Goal: Information Seeking & Learning: Learn about a topic

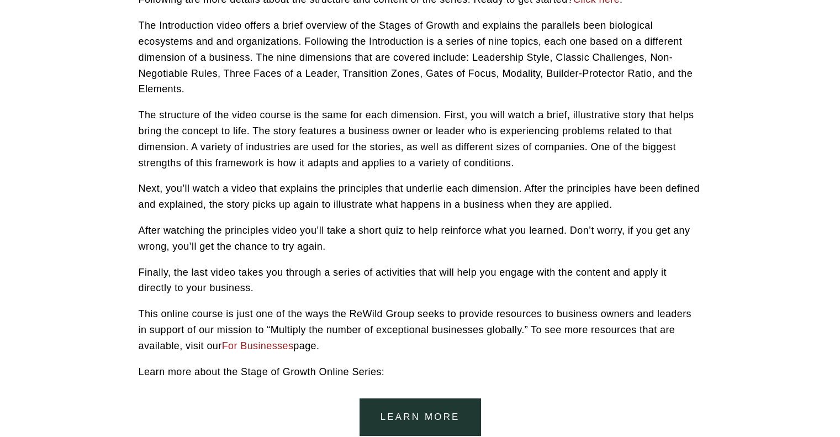
scroll to position [396, 0]
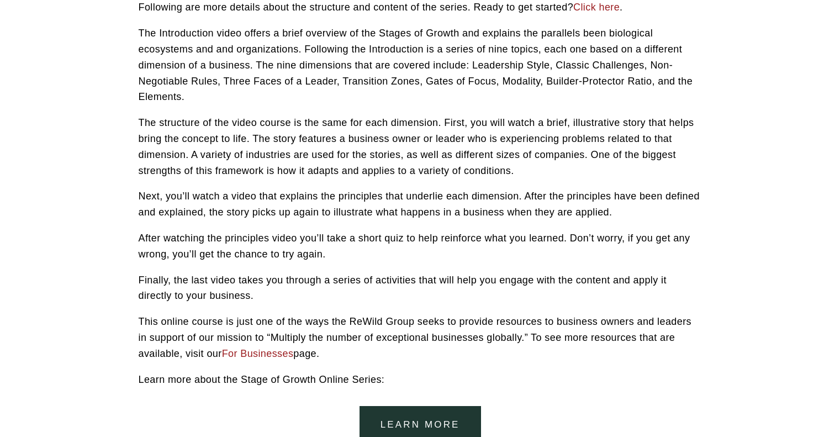
click at [265, 353] on link "For Businesses" at bounding box center [258, 353] width 72 height 11
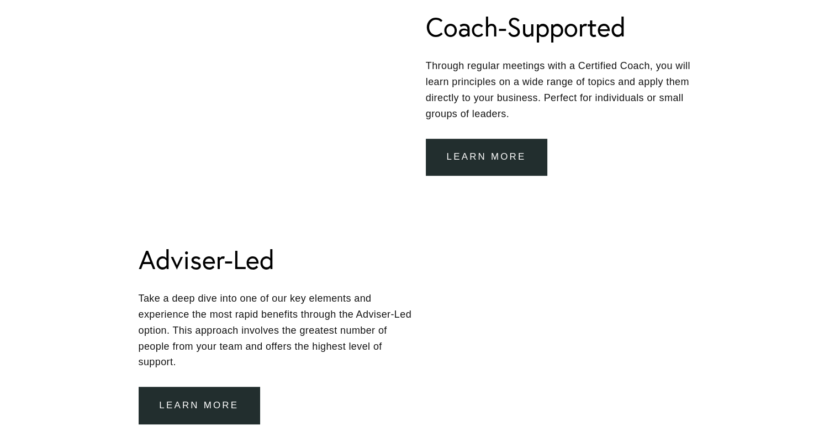
scroll to position [883, 0]
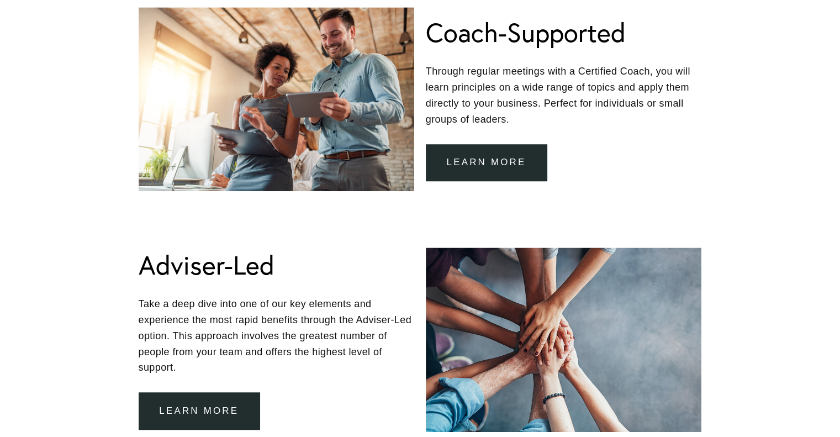
click at [498, 158] on link "learn more" at bounding box center [486, 162] width 121 height 37
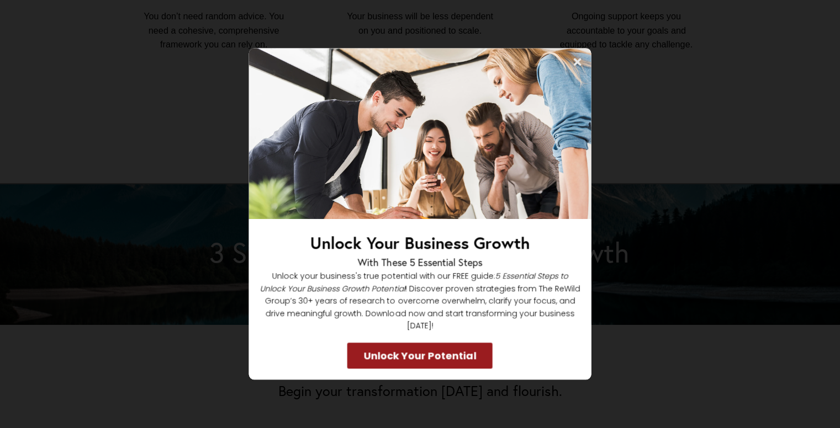
scroll to position [954, 0]
click at [575, 65] on icon at bounding box center [578, 62] width 8 height 8
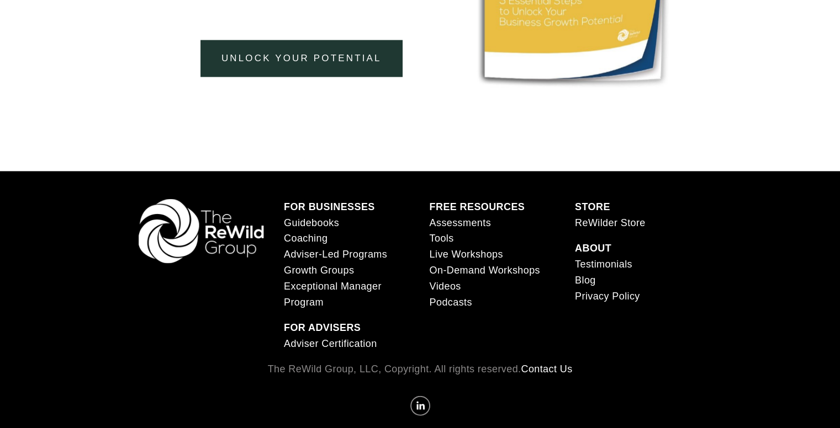
scroll to position [2442, 0]
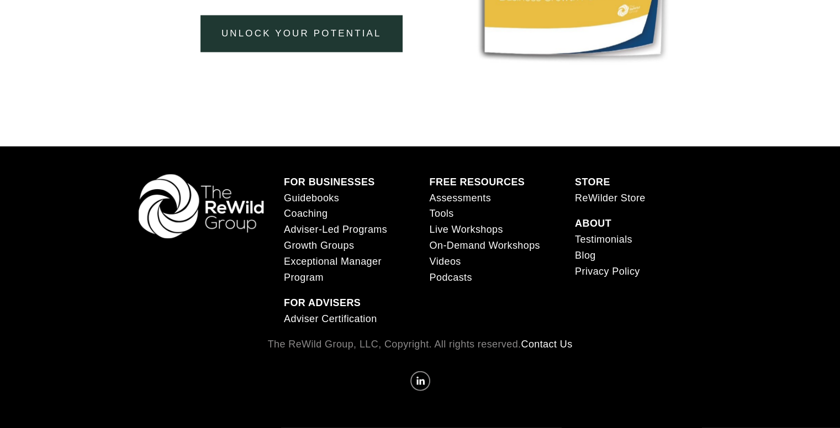
click at [591, 206] on link "ReWilder Store" at bounding box center [610, 198] width 71 height 16
click at [322, 327] on link "Adviser Certification" at bounding box center [330, 319] width 93 height 16
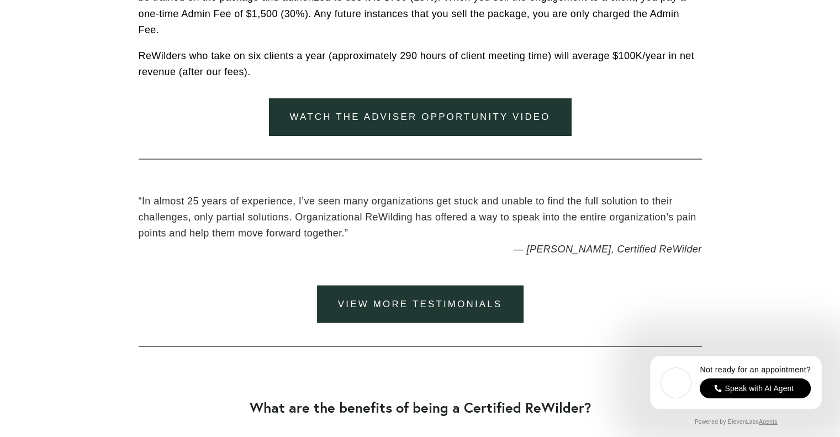
scroll to position [2112, 0]
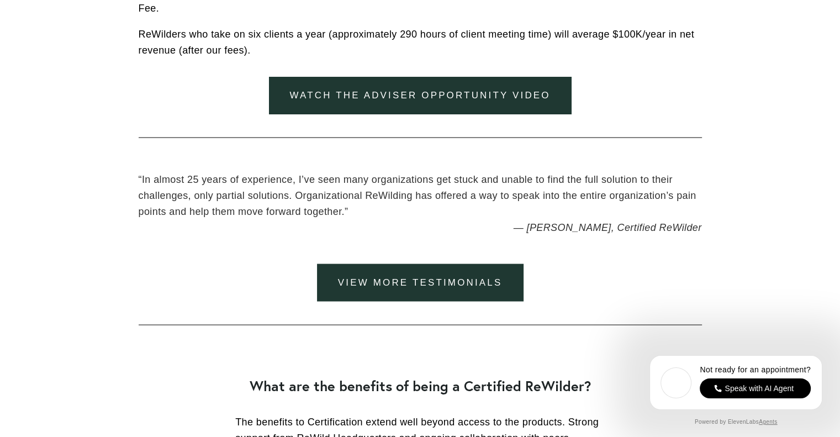
click at [416, 94] on link "watch the adviser opportunity video" at bounding box center [420, 95] width 303 height 37
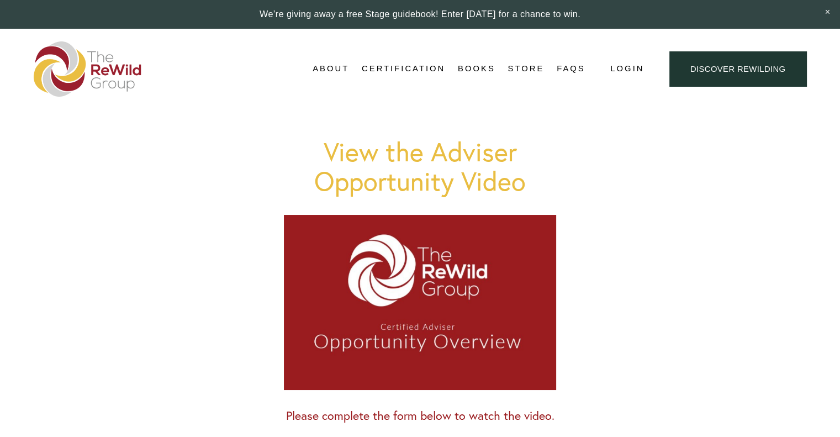
click at [0, 0] on link "Adviser Network" at bounding box center [0, 0] width 0 height 0
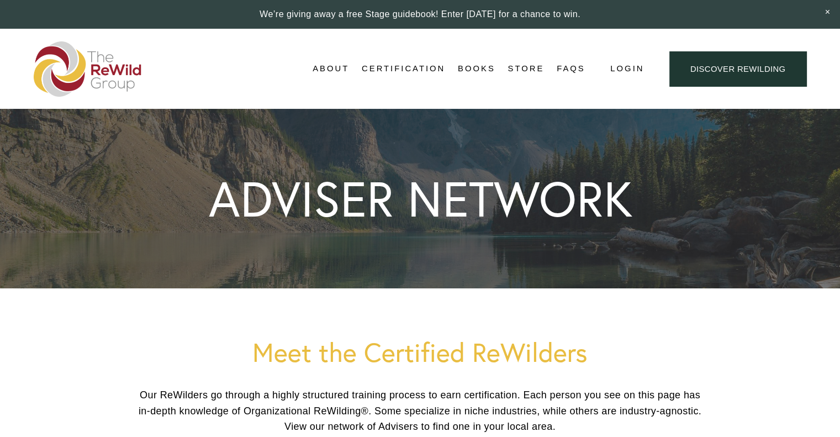
click at [0, 0] on link "Adviser Certification" at bounding box center [0, 0] width 0 height 0
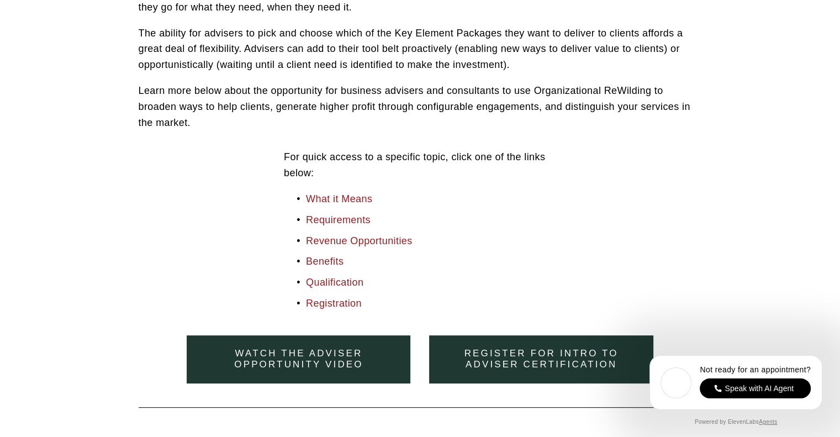
scroll to position [430, 0]
click at [512, 347] on link "Register for Intro to Adviser Certification" at bounding box center [541, 359] width 224 height 48
click at [533, 356] on link "Register for Intro to Adviser Certification" at bounding box center [541, 359] width 224 height 48
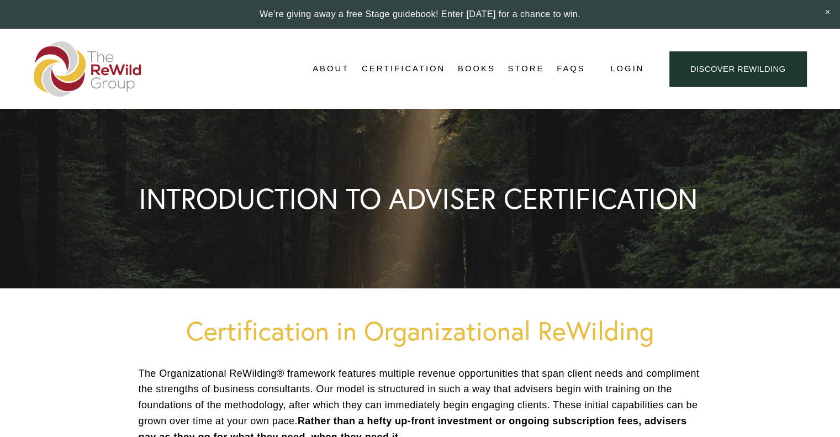
click at [752, 69] on link "Discover ReWilding" at bounding box center [737, 68] width 137 height 35
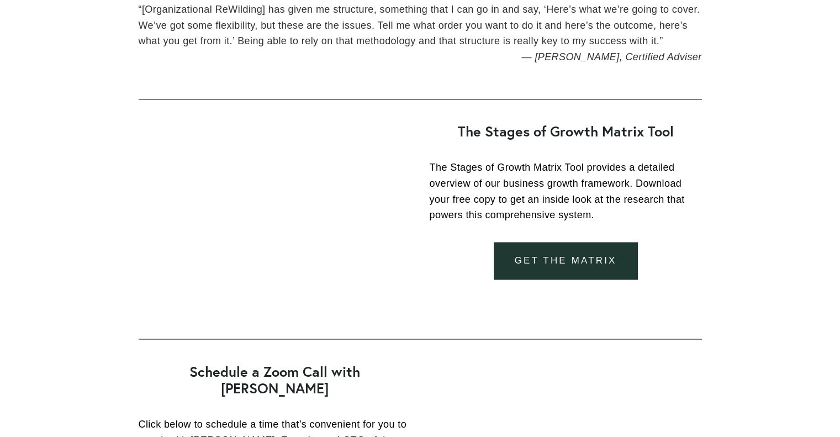
scroll to position [1852, 0]
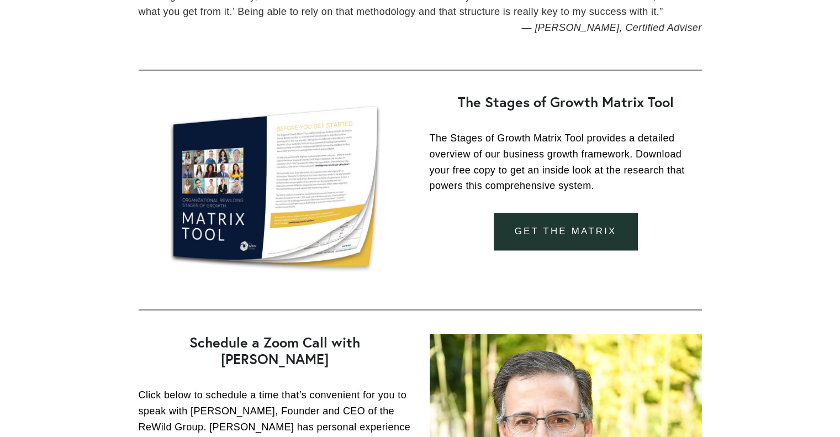
click at [590, 236] on link "get the matrix" at bounding box center [566, 231] width 144 height 37
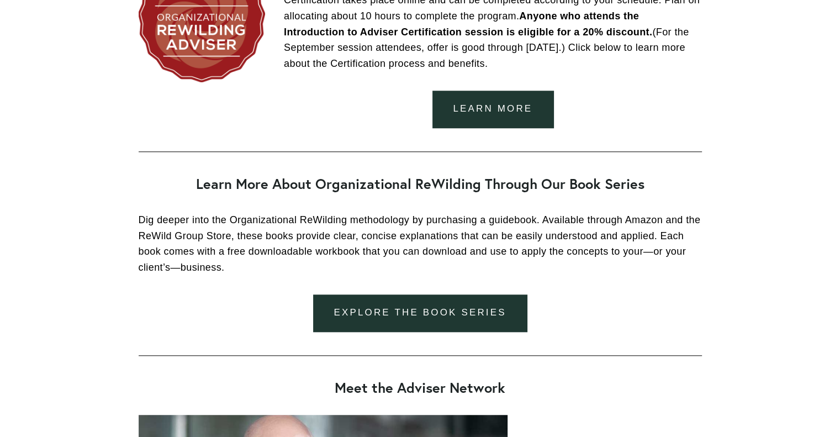
scroll to position [1028, 0]
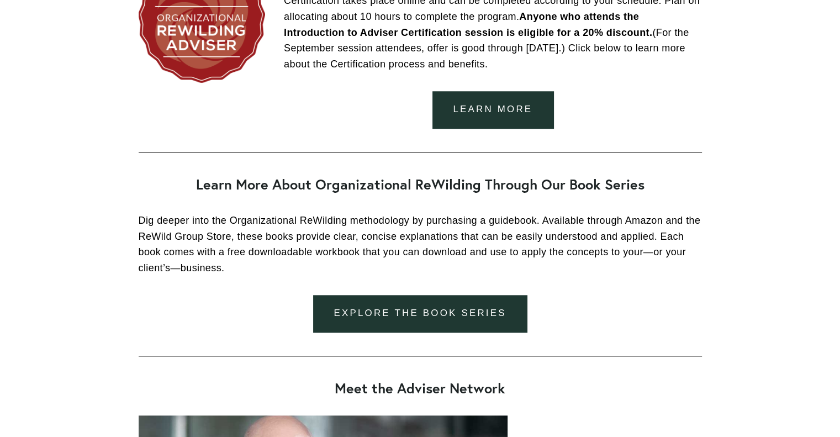
click at [476, 316] on link "explore the book series" at bounding box center [420, 313] width 214 height 37
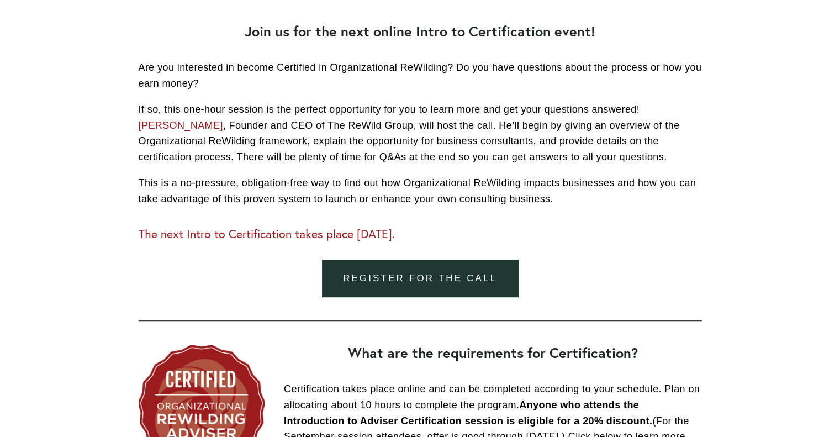
scroll to position [640, 0]
click at [474, 283] on link "Register for the call" at bounding box center [420, 277] width 196 height 37
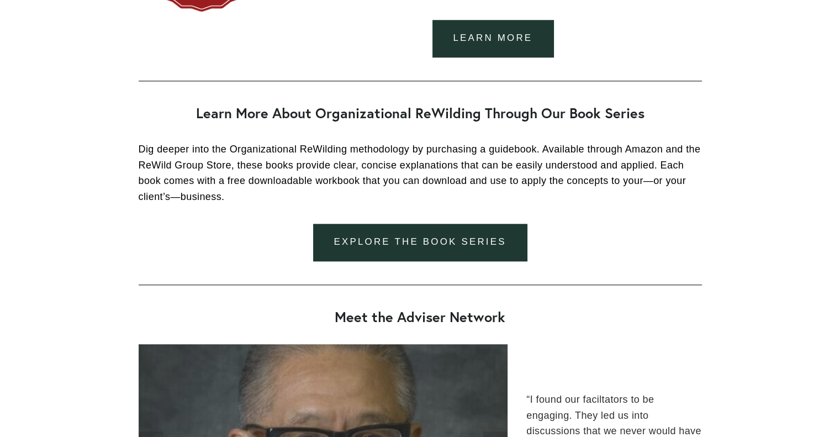
scroll to position [1112, 0]
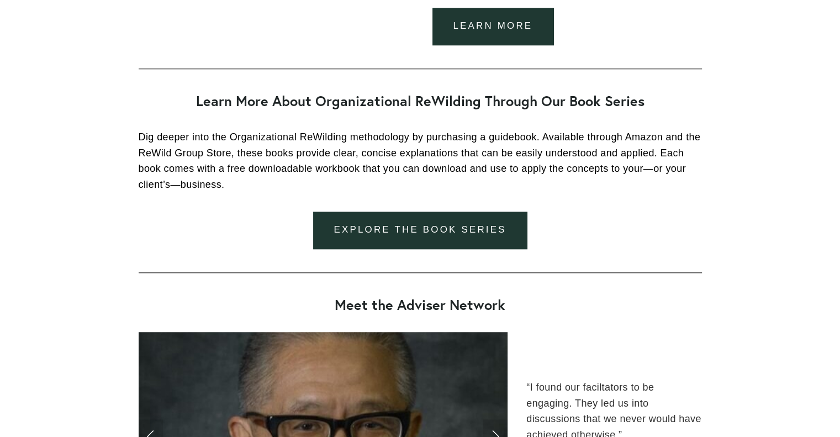
click at [519, 231] on link "explore the book series" at bounding box center [420, 229] width 214 height 37
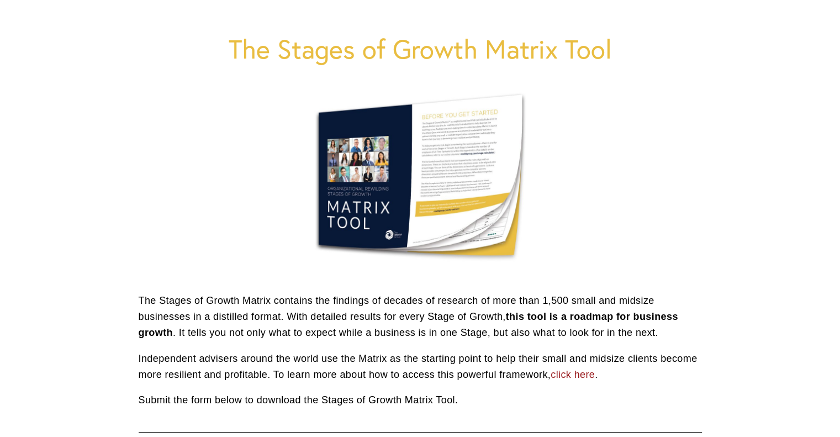
scroll to position [99, 0]
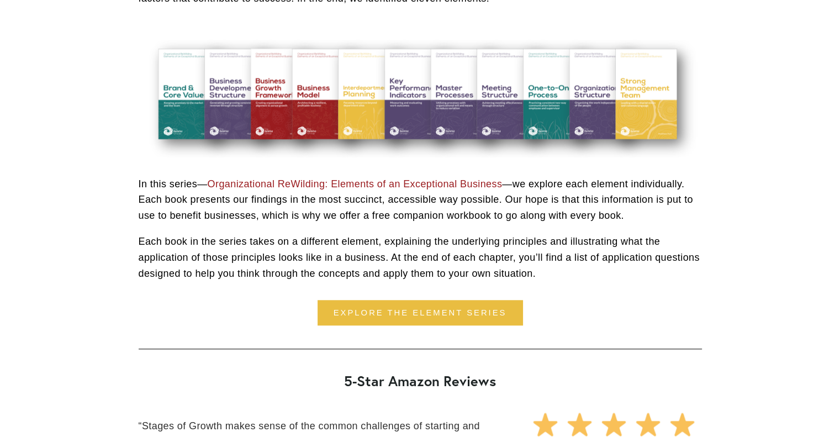
scroll to position [968, 0]
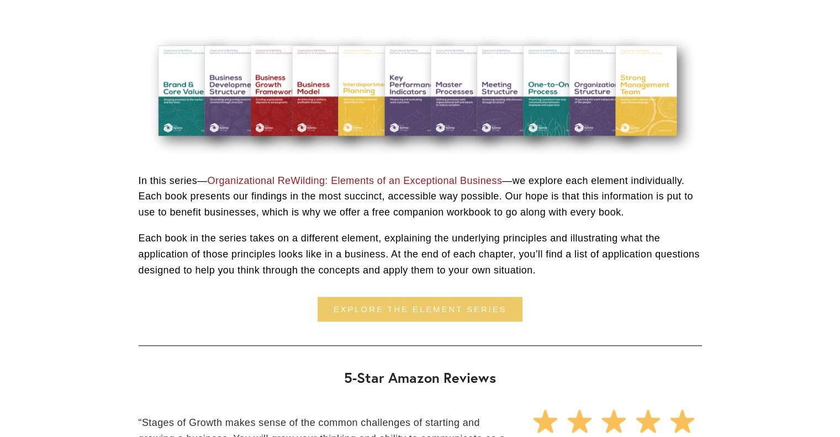
click at [469, 314] on link "explore the element series" at bounding box center [419, 308] width 205 height 25
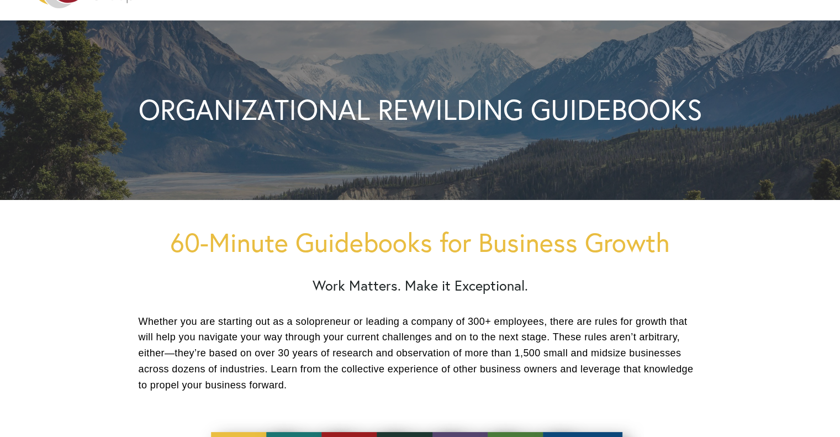
scroll to position [88, 0]
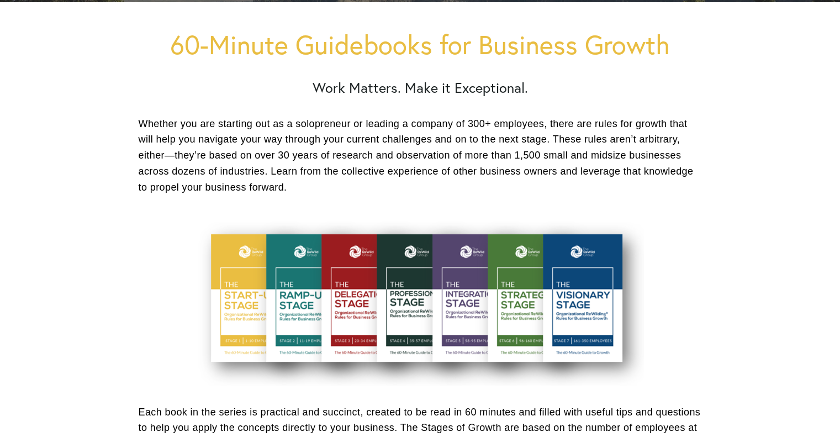
scroll to position [287, 0]
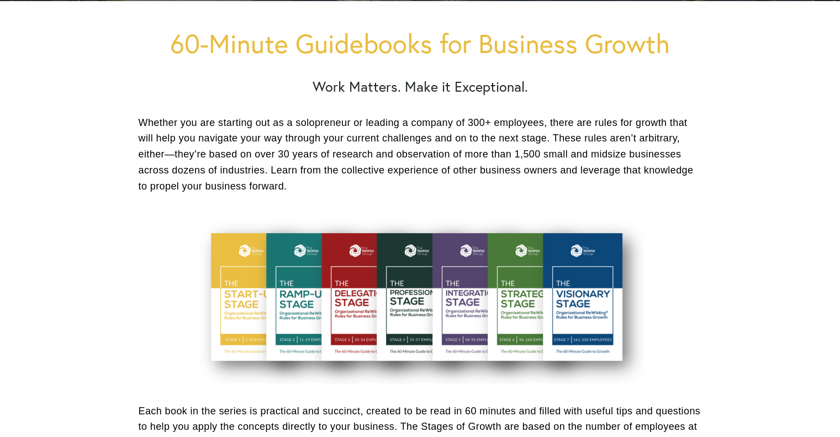
click at [225, 309] on div at bounding box center [420, 298] width 448 height 171
